Goal: Information Seeking & Learning: Learn about a topic

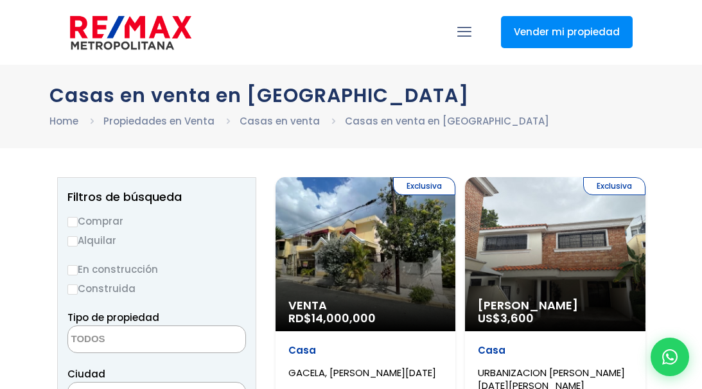
select select
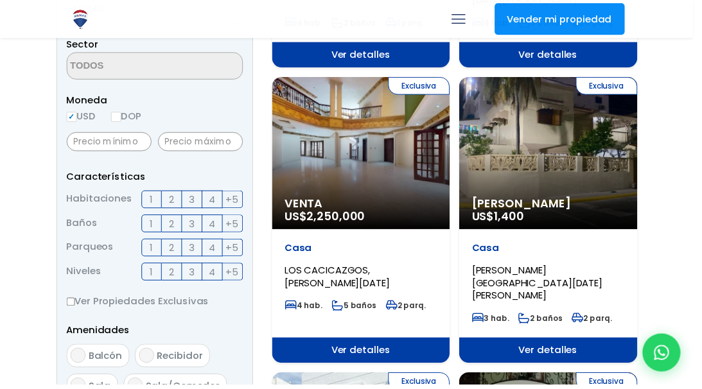
scroll to position [372, 0]
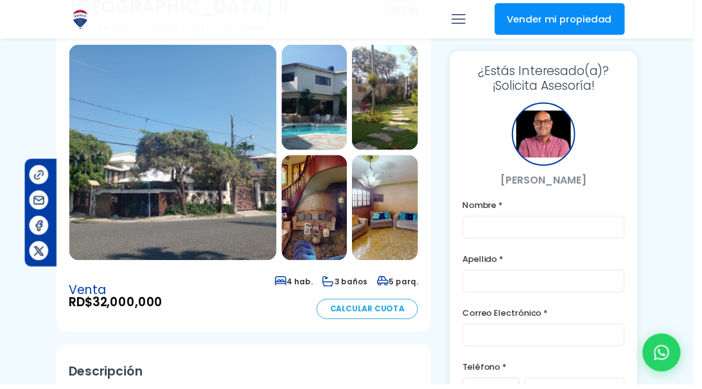
scroll to position [128, 116]
